Goal: Find specific page/section: Find specific page/section

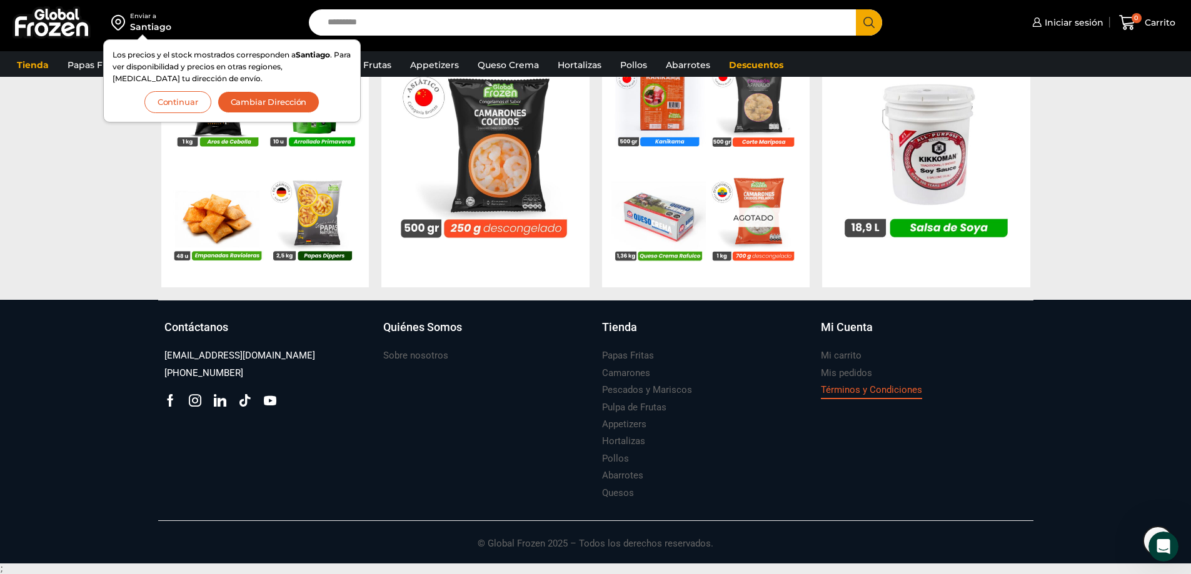
scroll to position [1266, 0]
